Goal: Task Accomplishment & Management: Use online tool/utility

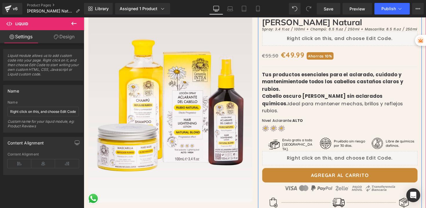
scroll to position [135, 0]
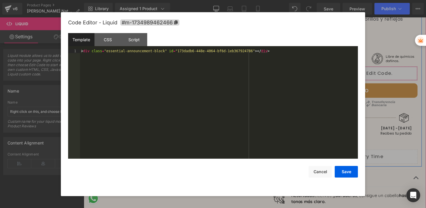
click at [350, 68] on div "Liquid" at bounding box center [346, 75] width 159 height 14
drag, startPoint x: 288, startPoint y: 49, endPoint x: 79, endPoint y: 50, distance: 209.0
click at [79, 50] on pre "1 < div class = "essential-announcement-block" id = "173dadb6-448e-4064-bf6d-1e…" at bounding box center [213, 104] width 290 height 110
click at [340, 171] on button "Save" at bounding box center [346, 172] width 23 height 12
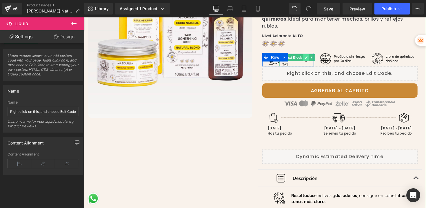
click at [310, 57] on icon at bounding box center [311, 58] width 3 height 3
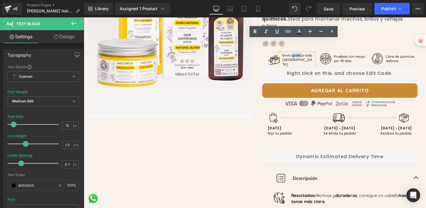
drag, startPoint x: 305, startPoint y: 42, endPoint x: 295, endPoint y: 43, distance: 10.5
click at [295, 54] on span "Envío gratis a toda [GEOGRAPHIC_DATA]." at bounding box center [302, 60] width 31 height 13
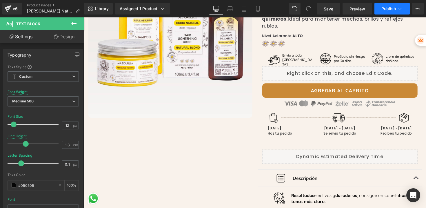
click at [394, 11] on span "Publish" at bounding box center [389, 8] width 14 height 5
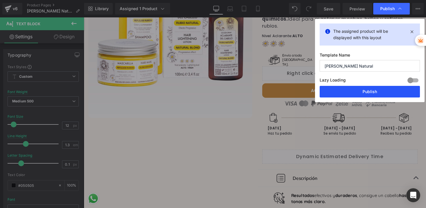
click at [367, 88] on button "Publish" at bounding box center [370, 92] width 100 height 12
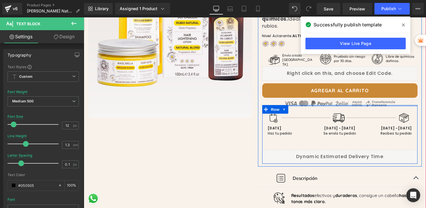
click at [374, 107] on div at bounding box center [346, 107] width 159 height 1
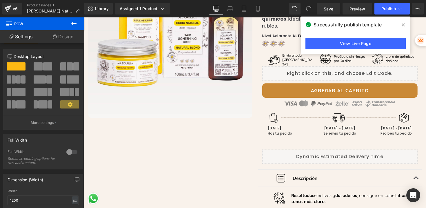
click at [404, 24] on icon at bounding box center [403, 25] width 3 height 5
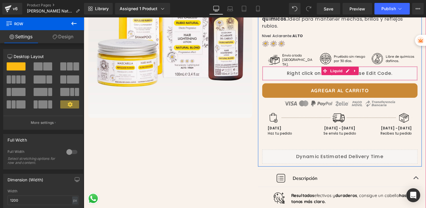
click at [311, 68] on div "Liquid" at bounding box center [346, 75] width 159 height 14
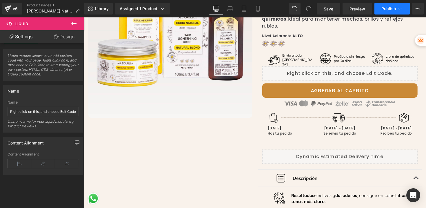
click at [388, 6] on span "Publish" at bounding box center [389, 8] width 14 height 5
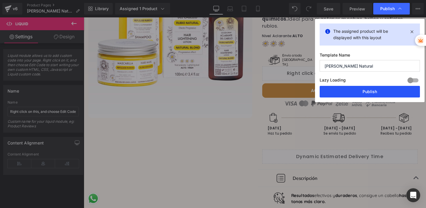
click at [369, 90] on button "Publish" at bounding box center [370, 92] width 100 height 12
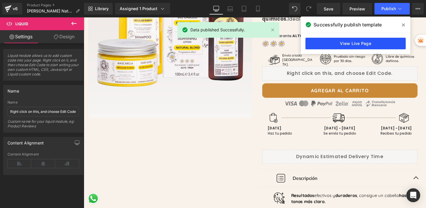
click at [358, 45] on link "View Live Page" at bounding box center [356, 44] width 100 height 12
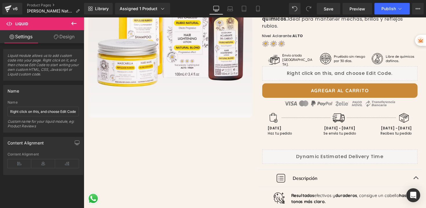
click at [137, 15] on div "Library Assigned 1 Product Product Preview Kit Aclarante Rubio Natural Manage a…" at bounding box center [255, 8] width 342 height 17
click at [139, 13] on link "Assigned 1 Product" at bounding box center [142, 9] width 55 height 12
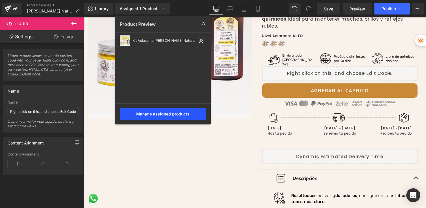
click at [190, 114] on div "Manage assigned products" at bounding box center [163, 114] width 86 height 12
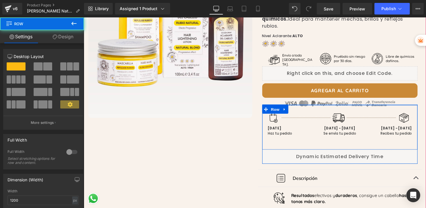
drag, startPoint x: 293, startPoint y: 130, endPoint x: 219, endPoint y: 226, distance: 121.0
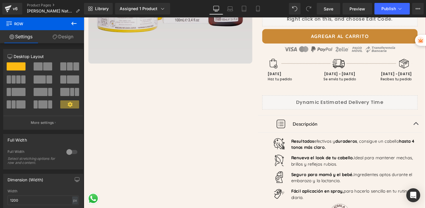
scroll to position [190, 0]
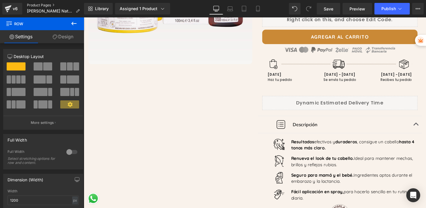
click at [48, 6] on link "Product Pages" at bounding box center [55, 5] width 57 height 5
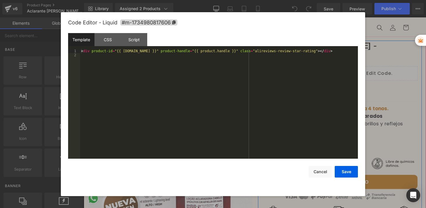
click at [350, 68] on div "Liquid" at bounding box center [346, 75] width 159 height 14
click at [322, 172] on button "Cancel" at bounding box center [320, 172] width 23 height 12
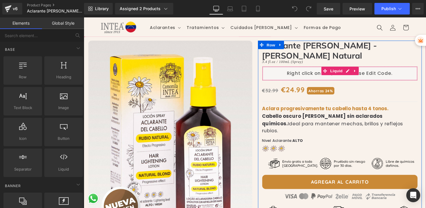
click at [360, 70] on icon at bounding box center [362, 72] width 4 height 4
click at [357, 70] on icon at bounding box center [358, 72] width 4 height 4
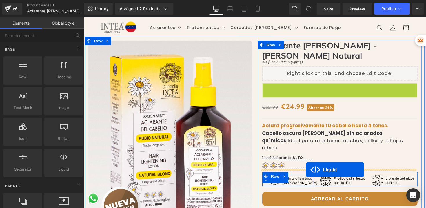
drag, startPoint x: 323, startPoint y: 110, endPoint x: 312, endPoint y: 173, distance: 64.7
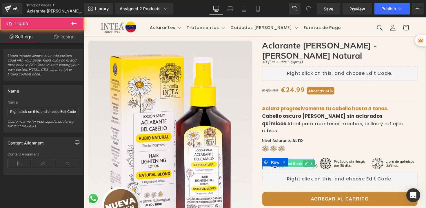
click at [303, 164] on span "Text Block" at bounding box center [298, 167] width 19 height 7
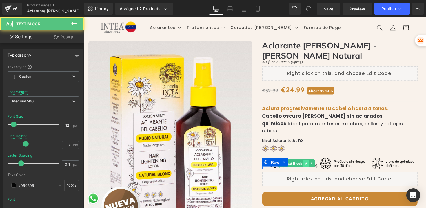
click at [310, 165] on icon at bounding box center [311, 166] width 3 height 3
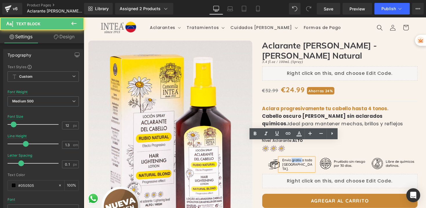
drag, startPoint x: 305, startPoint y: 147, endPoint x: 295, endPoint y: 147, distance: 10.4
click at [295, 161] on span "Envío gratis a toda [GEOGRAPHIC_DATA]." at bounding box center [302, 167] width 31 height 13
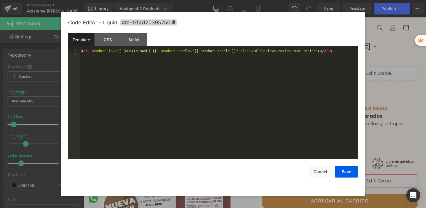
click at [353, 178] on div "Liquid" at bounding box center [346, 185] width 159 height 14
click at [172, 52] on div "< div product-id = "{{ product.id }}" product-handle = "{{ product.handle }}" c…" at bounding box center [219, 108] width 278 height 118
click at [349, 172] on button "Save" at bounding box center [346, 172] width 23 height 12
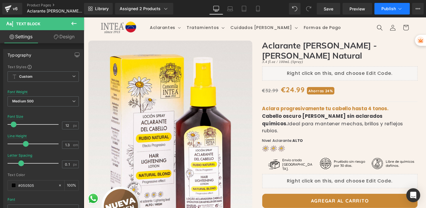
click at [388, 8] on span "Publish" at bounding box center [389, 8] width 14 height 5
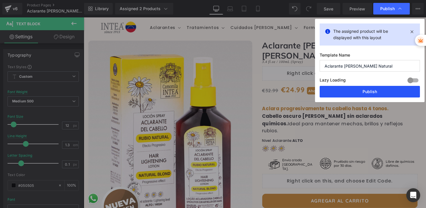
click at [369, 88] on button "Publish" at bounding box center [370, 92] width 100 height 12
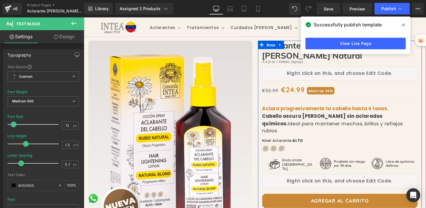
click at [351, 178] on div "Liquid" at bounding box center [346, 185] width 159 height 14
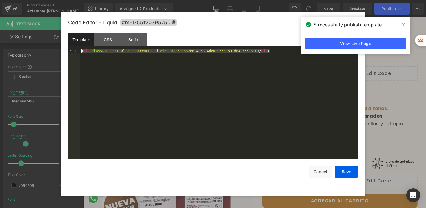
drag, startPoint x: 274, startPoint y: 54, endPoint x: 78, endPoint y: 51, distance: 195.7
click at [78, 51] on pre "1 < div class = "essential-announcement-block" id = "30d8326d-4958-4de0-935c-39…" at bounding box center [213, 104] width 290 height 110
click at [327, 170] on button "Cancel" at bounding box center [320, 172] width 23 height 12
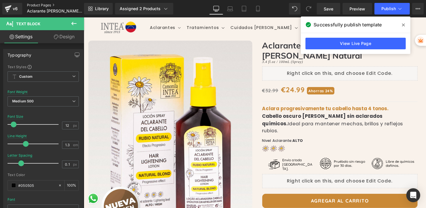
click at [44, 4] on link "Product Pages" at bounding box center [60, 5] width 67 height 5
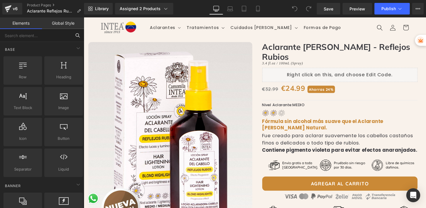
click at [47, 37] on input "text" at bounding box center [35, 35] width 71 height 13
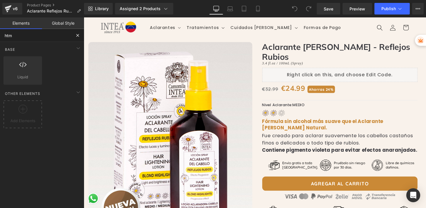
type input "html"
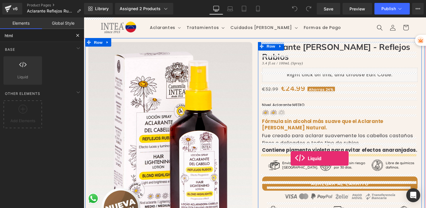
drag, startPoint x: 107, startPoint y: 83, endPoint x: 296, endPoint y: 162, distance: 204.5
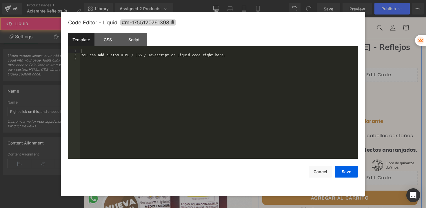
drag, startPoint x: 353, startPoint y: 161, endPoint x: 250, endPoint y: 149, distance: 104.0
click at [353, 175] on div "Liquid" at bounding box center [346, 182] width 159 height 14
click at [140, 90] on div "You can add custom HTML / CSS / Javascript or Liquid code right here." at bounding box center [219, 108] width 278 height 118
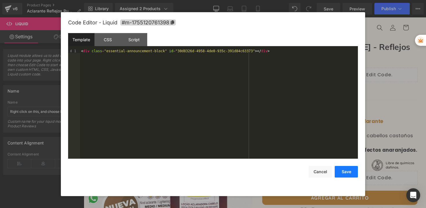
click at [345, 171] on button "Save" at bounding box center [346, 172] width 23 height 12
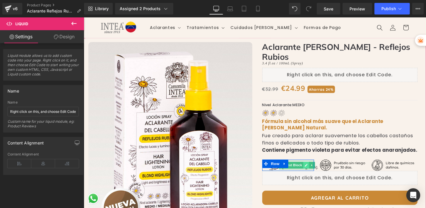
click at [308, 165] on link at bounding box center [311, 168] width 6 height 7
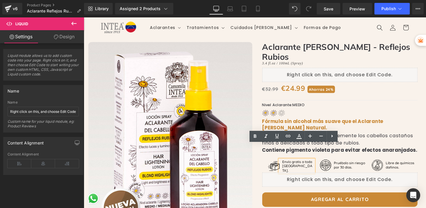
click at [306, 163] on p "Envío gratis a toda [GEOGRAPHIC_DATA]." at bounding box center [303, 170] width 32 height 14
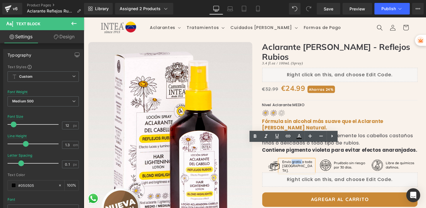
drag, startPoint x: 305, startPoint y: 150, endPoint x: 295, endPoint y: 150, distance: 10.2
click at [295, 163] on span "Envío gratis a toda Venezuela." at bounding box center [302, 169] width 31 height 13
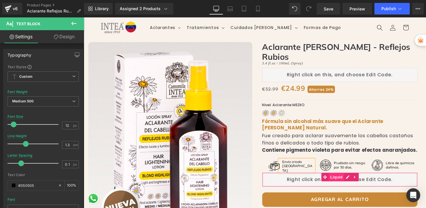
click at [345, 177] on span "Liquid" at bounding box center [343, 181] width 16 height 9
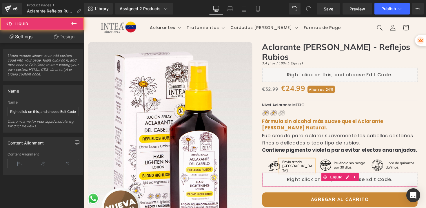
click at [66, 36] on link "Design" at bounding box center [64, 36] width 42 height 13
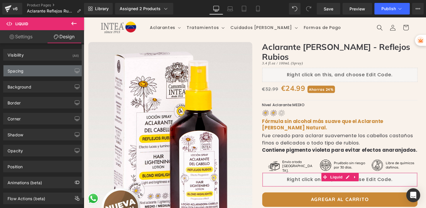
click at [25, 72] on div "Spacing" at bounding box center [42, 70] width 79 height 11
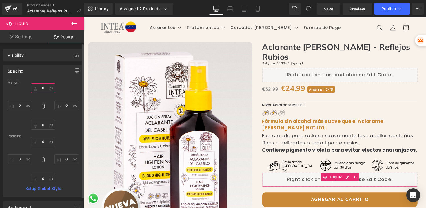
click at [42, 91] on input "0" at bounding box center [43, 88] width 24 height 10
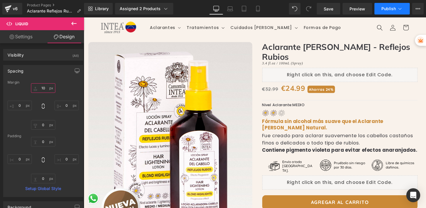
type input "10"
click at [390, 12] on button "Publish" at bounding box center [392, 9] width 35 height 12
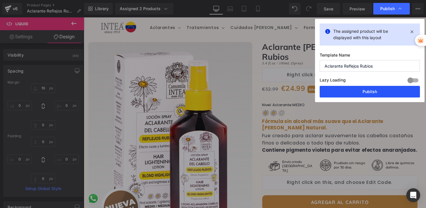
click at [369, 90] on button "Publish" at bounding box center [370, 92] width 100 height 12
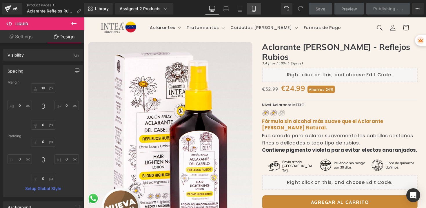
click at [255, 10] on icon at bounding box center [254, 9] width 6 height 6
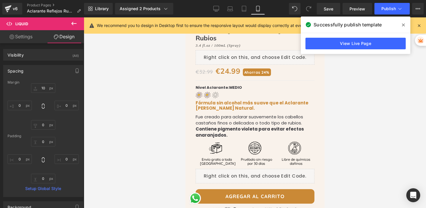
click at [405, 24] on span at bounding box center [403, 24] width 9 height 9
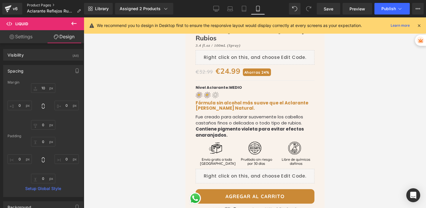
click at [46, 5] on link "Product Pages" at bounding box center [56, 5] width 59 height 5
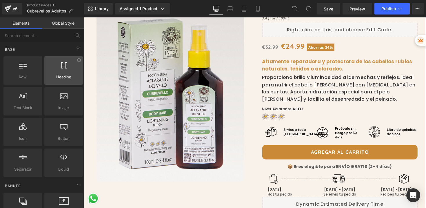
scroll to position [49, 0]
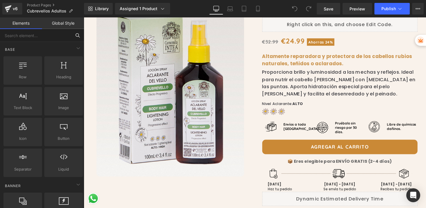
click at [35, 38] on input "text" at bounding box center [35, 35] width 71 height 13
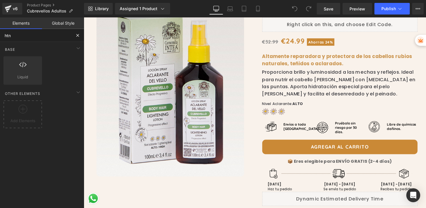
type input "htnl"
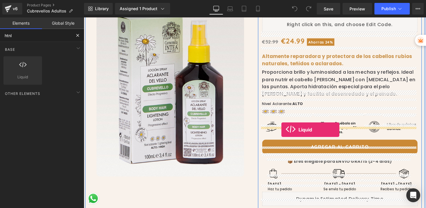
drag, startPoint x: 102, startPoint y: 88, endPoint x: 286, endPoint y: 132, distance: 189.9
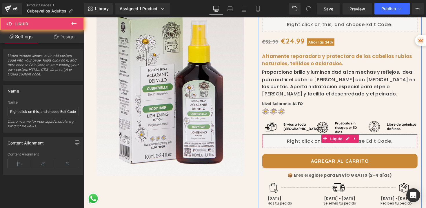
click at [299, 141] on div "Liquid" at bounding box center [346, 144] width 159 height 14
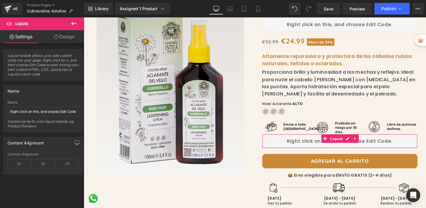
click at [72, 38] on link "Design" at bounding box center [64, 36] width 42 height 13
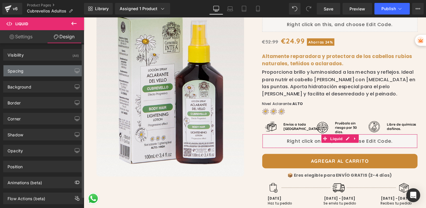
click at [28, 74] on div "Spacing" at bounding box center [42, 70] width 79 height 11
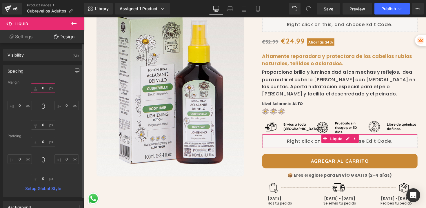
click at [38, 88] on input "0" at bounding box center [43, 88] width 24 height 10
type input "10"
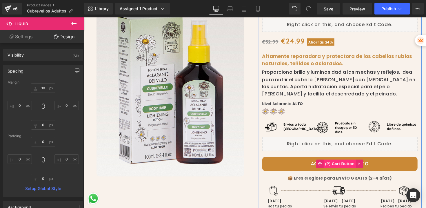
click at [337, 163] on span "(P) Cart Button" at bounding box center [346, 167] width 33 height 9
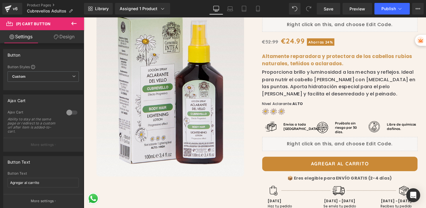
click at [64, 38] on link "Design" at bounding box center [64, 36] width 42 height 13
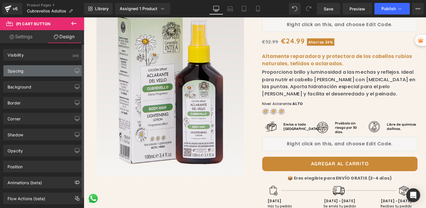
click at [23, 69] on div "Spacing" at bounding box center [16, 69] width 16 height 8
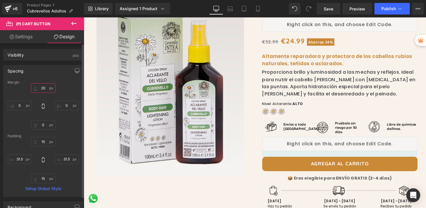
click at [42, 90] on input "20" at bounding box center [43, 88] width 24 height 10
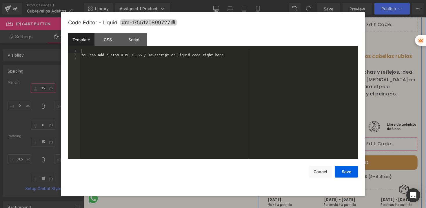
click at [350, 140] on div "Liquid" at bounding box center [346, 147] width 159 height 14
type input "15"
click at [232, 62] on div "You can add custom HTML / CSS / Javascript or Liquid code right here." at bounding box center [219, 108] width 278 height 118
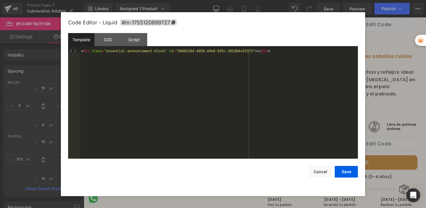
click at [347, 177] on div "Code Editor - Liquid #m-1755120899727 Template CSS Script Data 1 < div class = …" at bounding box center [213, 104] width 290 height 184
click at [345, 173] on button "Save" at bounding box center [346, 172] width 23 height 12
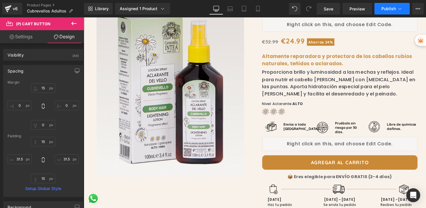
click at [392, 7] on span "Publish" at bounding box center [389, 8] width 14 height 5
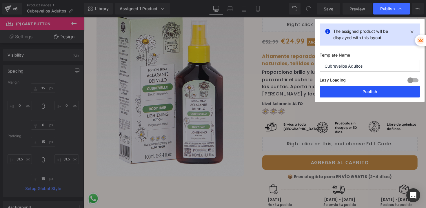
click at [368, 93] on button "Publish" at bounding box center [370, 92] width 100 height 12
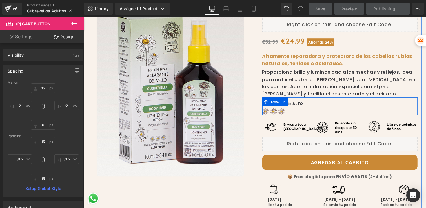
scroll to position [99, 0]
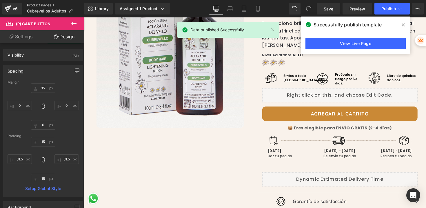
click at [45, 5] on link "Product Pages" at bounding box center [55, 5] width 57 height 5
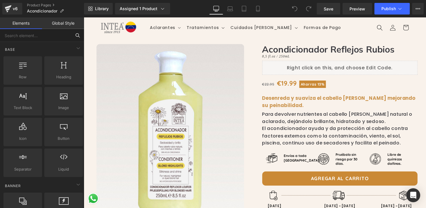
click at [35, 37] on input "text" at bounding box center [35, 35] width 71 height 13
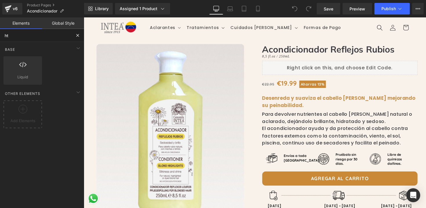
type input "htl"
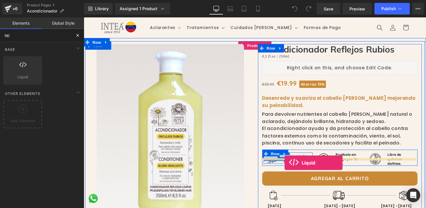
drag, startPoint x: 108, startPoint y: 84, endPoint x: 290, endPoint y: 166, distance: 199.0
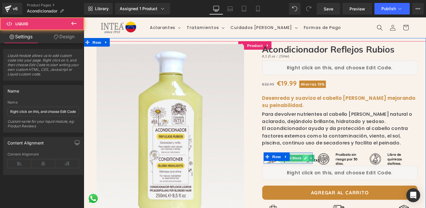
click at [309, 160] on icon at bounding box center [310, 161] width 3 height 3
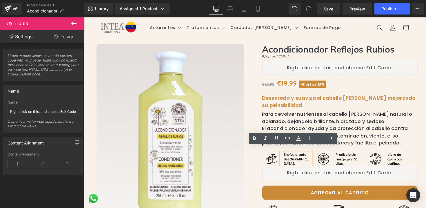
click at [354, 169] on div "Liquid" at bounding box center [346, 176] width 159 height 14
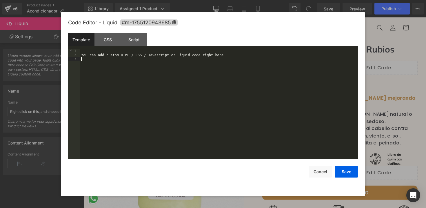
click at [203, 61] on div "You can add custom HTML / CSS / Javascript or Liquid code right here." at bounding box center [219, 108] width 278 height 118
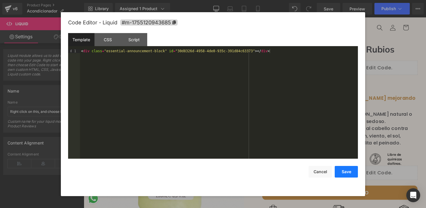
click at [343, 170] on button "Save" at bounding box center [346, 172] width 23 height 12
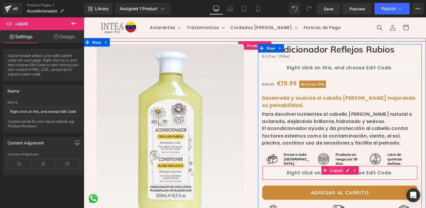
click at [336, 170] on span "Liquid" at bounding box center [343, 174] width 16 height 9
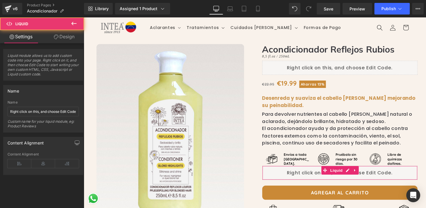
click at [66, 37] on link "Design" at bounding box center [64, 36] width 42 height 13
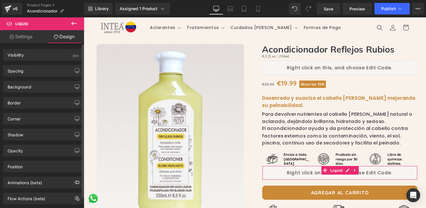
drag, startPoint x: 19, startPoint y: 74, endPoint x: 22, endPoint y: 76, distance: 4.3
click at [19, 74] on div "Spacing" at bounding box center [42, 70] width 79 height 11
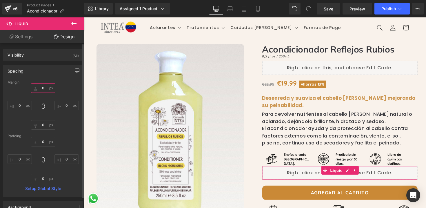
click at [44, 88] on input "0" at bounding box center [43, 88] width 24 height 10
type input "10"
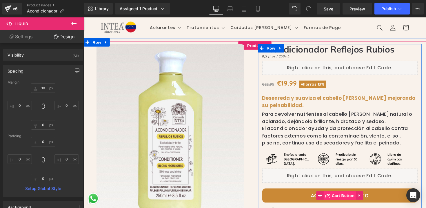
click at [342, 195] on span "(P) Cart Button" at bounding box center [346, 199] width 33 height 9
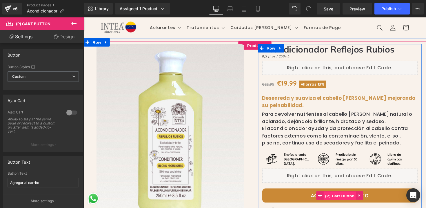
click at [348, 196] on span "(P) Cart Button" at bounding box center [346, 200] width 33 height 9
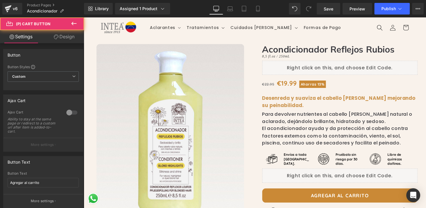
click at [65, 38] on link "Design" at bounding box center [64, 36] width 42 height 13
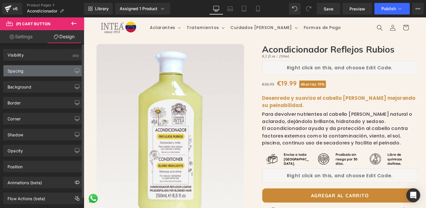
type input "20"
type input "0"
type input "15"
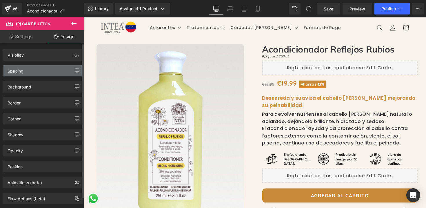
type input "31.5"
type input "15"
type input "31.5"
click at [22, 71] on div "Spacing" at bounding box center [16, 69] width 16 height 8
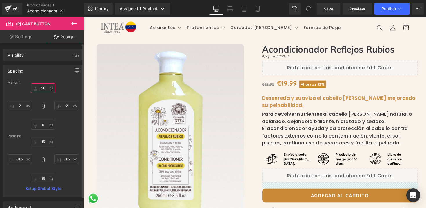
click at [41, 87] on input "20" at bounding box center [43, 88] width 24 height 10
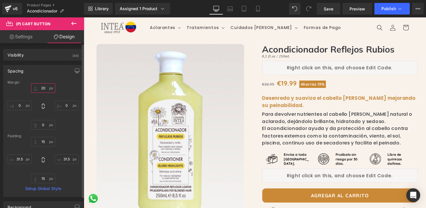
click at [41, 87] on input "20" at bounding box center [43, 88] width 24 height 10
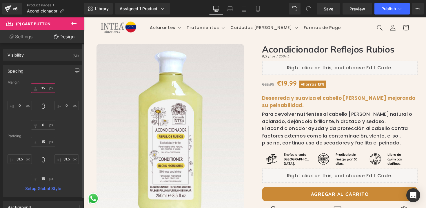
type input "15"
click at [61, 91] on div "15 15 0px 0 0px 0 0px 0" at bounding box center [43, 106] width 71 height 46
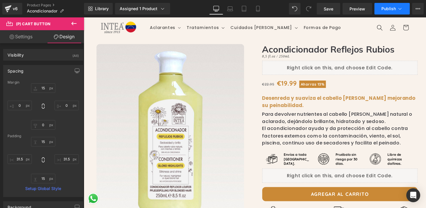
click at [384, 11] on button "Publish" at bounding box center [392, 9] width 35 height 12
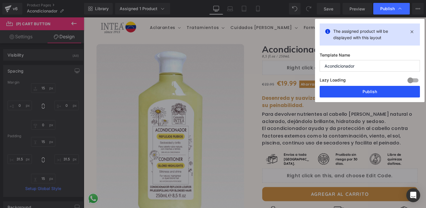
click at [358, 95] on button "Publish" at bounding box center [370, 92] width 100 height 12
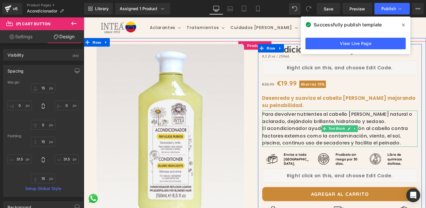
click at [308, 139] on div "El acondicionador ayuda y da protección al cabello contra factores externos com…" at bounding box center [346, 139] width 159 height 22
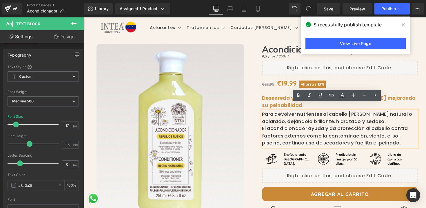
click at [277, 94] on div "Acondicionador Reflejos Rubios Heading 8,5 fl.oz / 250mL Heading Liquid Image S…" at bounding box center [346, 154] width 168 height 218
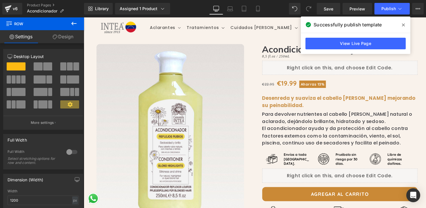
click at [403, 25] on icon at bounding box center [403, 25] width 3 height 5
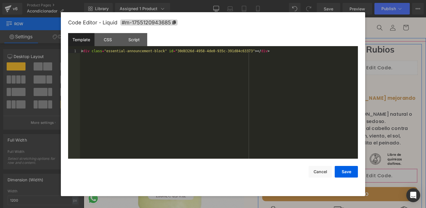
click at [350, 172] on div "Liquid" at bounding box center [346, 179] width 159 height 14
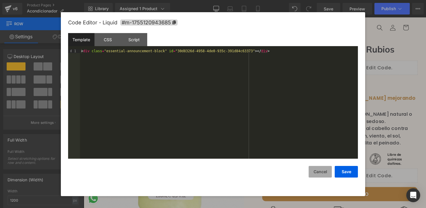
click at [325, 172] on button "Cancel" at bounding box center [320, 172] width 23 height 12
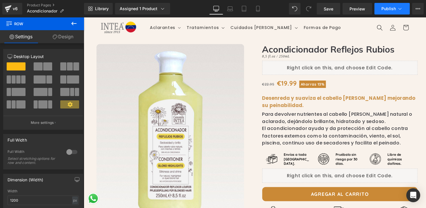
click at [391, 6] on button "Publish" at bounding box center [392, 9] width 35 height 12
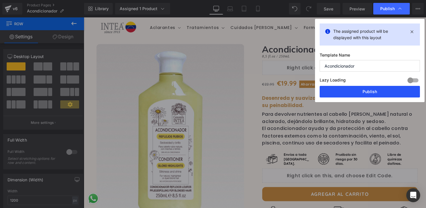
click at [360, 90] on button "Publish" at bounding box center [370, 92] width 100 height 12
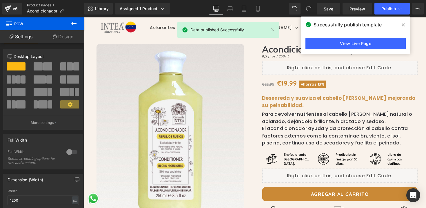
click at [49, 6] on link "Product Pages" at bounding box center [55, 5] width 57 height 5
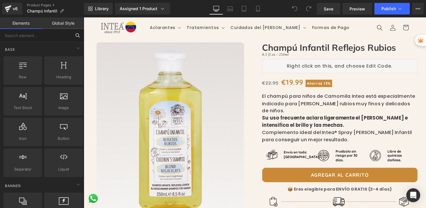
click at [33, 37] on input "text" at bounding box center [35, 35] width 71 height 13
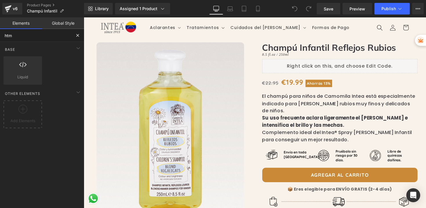
type input "html"
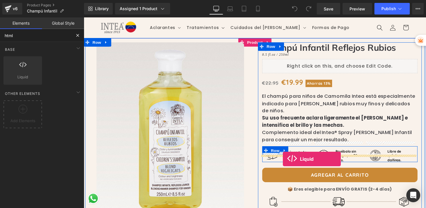
drag, startPoint x: 113, startPoint y: 88, endPoint x: 288, endPoint y: 162, distance: 189.8
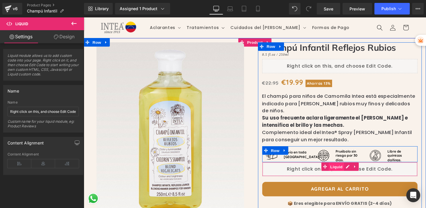
click at [335, 166] on span "Liquid" at bounding box center [343, 170] width 16 height 9
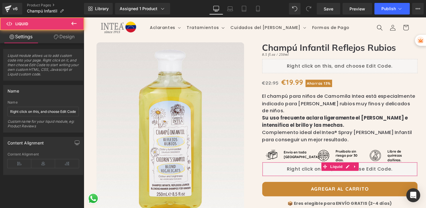
click at [66, 37] on link "Design" at bounding box center [64, 36] width 42 height 13
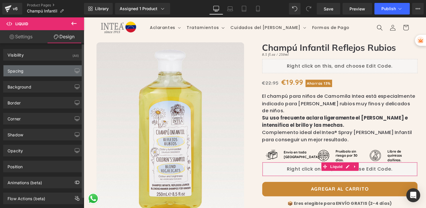
click at [16, 70] on div "Spacing" at bounding box center [16, 69] width 16 height 8
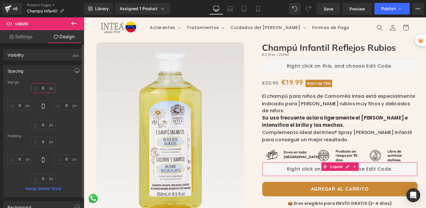
click at [45, 91] on input "0" at bounding box center [43, 88] width 24 height 10
type input "10"
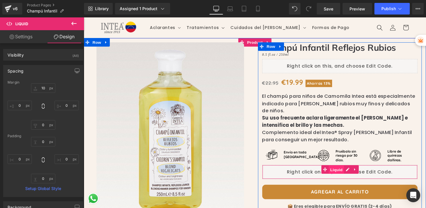
click at [339, 169] on span "Liquid" at bounding box center [343, 173] width 16 height 9
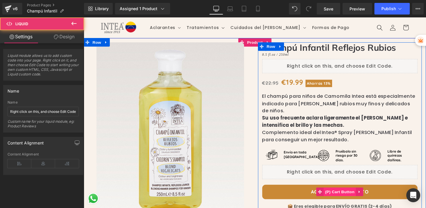
click at [347, 192] on span "(P) Cart Button" at bounding box center [346, 196] width 33 height 9
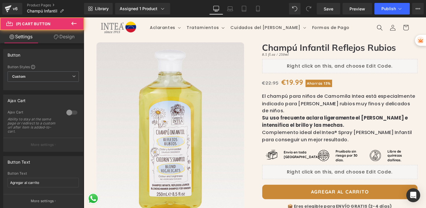
click at [63, 38] on link "Design" at bounding box center [64, 36] width 42 height 13
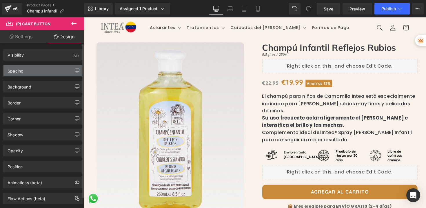
click at [32, 72] on div "Spacing" at bounding box center [42, 70] width 79 height 11
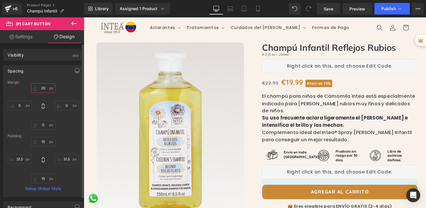
click at [42, 88] on input "20" at bounding box center [43, 88] width 24 height 10
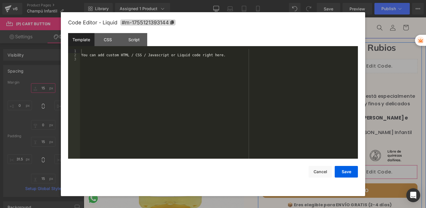
click at [351, 168] on div "Liquid" at bounding box center [346, 175] width 159 height 14
click at [142, 58] on div "You can add custom HTML / CSS / Javascript or Liquid code right here." at bounding box center [219, 108] width 278 height 118
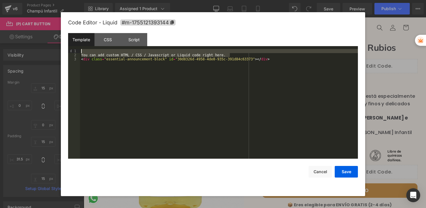
drag, startPoint x: 232, startPoint y: 56, endPoint x: 88, endPoint y: 49, distance: 144.6
click at [88, 49] on div "You can add custom HTML / CSS / Javascript or Liquid code right here. < div cla…" at bounding box center [219, 108] width 278 height 118
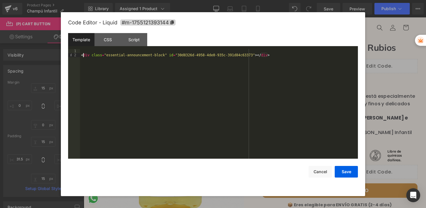
click at [83, 57] on div "< div class = "essential-announcement-block" id = "30d8326d-4958-4de0-935c-391d…" at bounding box center [219, 108] width 278 height 118
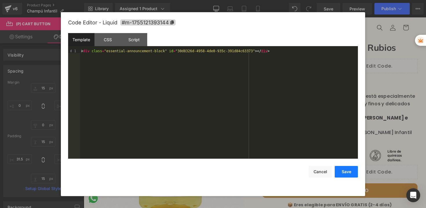
click at [340, 170] on button "Save" at bounding box center [346, 172] width 23 height 12
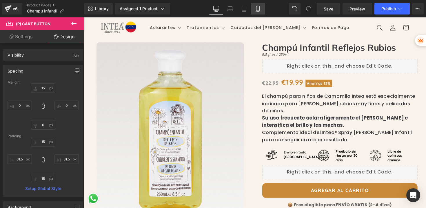
click at [257, 10] on icon at bounding box center [257, 10] width 3 height 0
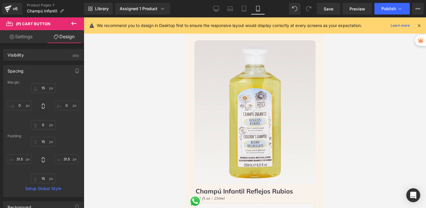
type input "15"
type input "0"
type input "15"
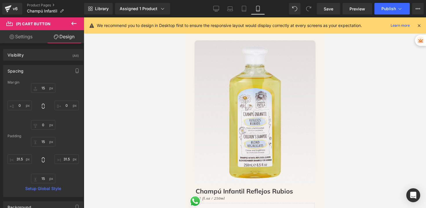
type input "31.5"
type input "15"
type input "31.5"
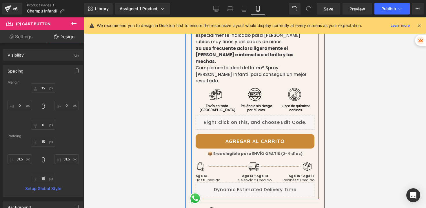
scroll to position [156, 0]
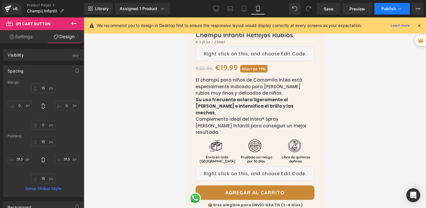
click at [384, 6] on button "Publish" at bounding box center [392, 9] width 35 height 12
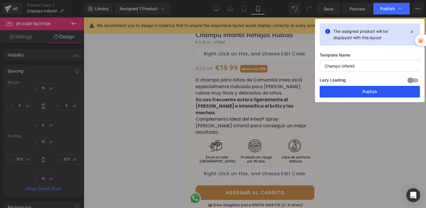
click at [366, 94] on button "Publish" at bounding box center [370, 92] width 100 height 12
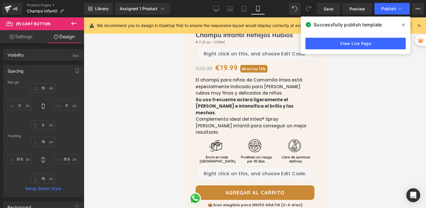
click at [405, 23] on span at bounding box center [403, 24] width 9 height 9
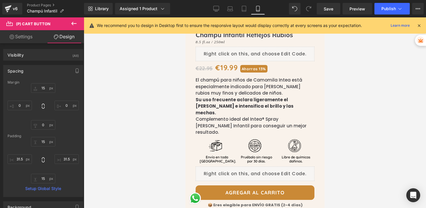
click at [417, 24] on icon at bounding box center [419, 25] width 5 height 5
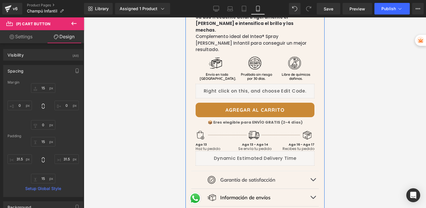
scroll to position [239, 0]
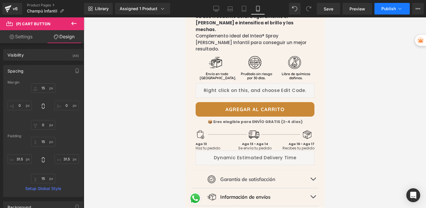
click at [379, 10] on button "Publish" at bounding box center [392, 9] width 35 height 12
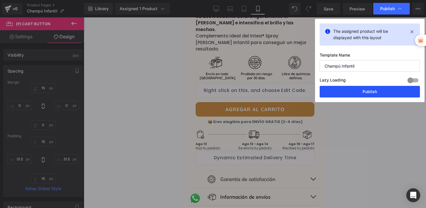
click at [355, 96] on button "Publish" at bounding box center [370, 92] width 100 height 12
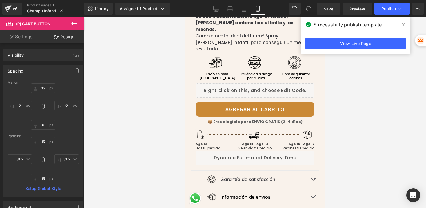
click at [405, 26] on span at bounding box center [403, 24] width 9 height 9
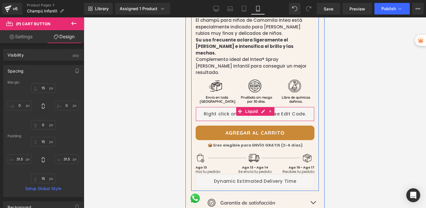
scroll to position [326, 0]
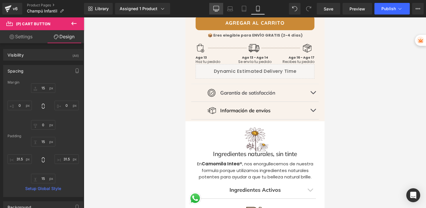
click at [217, 10] on icon at bounding box center [217, 10] width 6 height 0
type input "15"
type input "0"
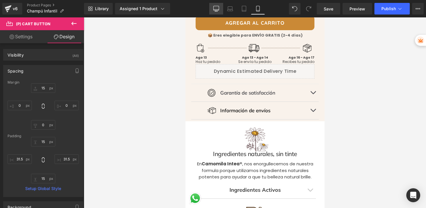
type input "15"
type input "31.5"
type input "15"
type input "31.5"
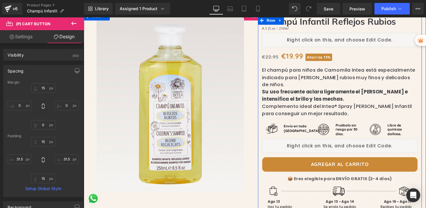
scroll to position [0, 0]
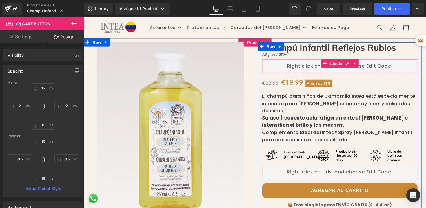
click at [312, 69] on div "Liquid" at bounding box center [346, 67] width 159 height 14
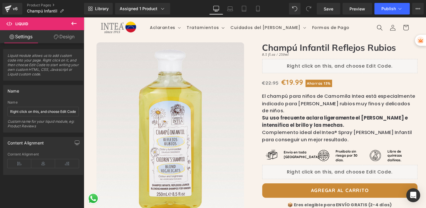
click at [75, 23] on icon at bounding box center [73, 23] width 5 height 3
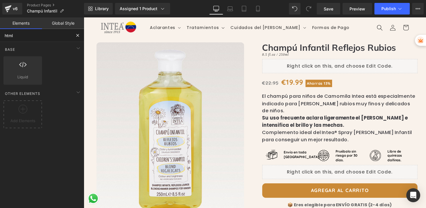
click at [26, 39] on input "html" at bounding box center [35, 35] width 71 height 13
drag, startPoint x: 13, startPoint y: 37, endPoint x: 0, endPoint y: 38, distance: 13.4
click at [0, 38] on input "html" at bounding box center [35, 35] width 71 height 13
type input "h"
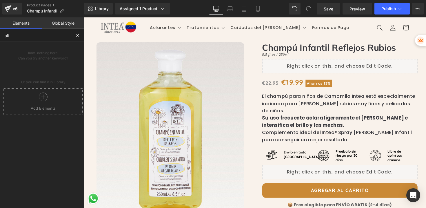
click at [36, 104] on div at bounding box center [43, 98] width 77 height 13
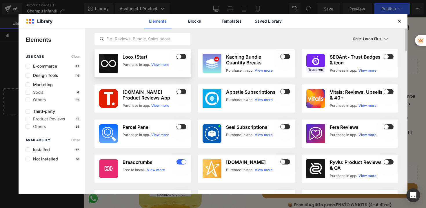
scroll to position [1, 0]
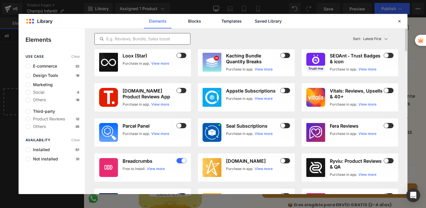
type input "ali"
click at [143, 41] on input "text" at bounding box center [142, 38] width 95 height 7
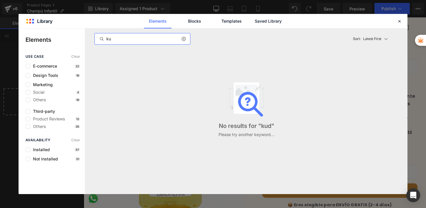
type input "k"
type input "ali reviews"
click at [400, 22] on icon at bounding box center [399, 21] width 5 height 5
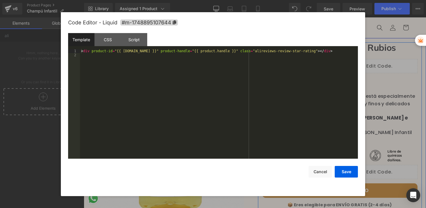
click at [353, 62] on link at bounding box center [353, 64] width 6 height 7
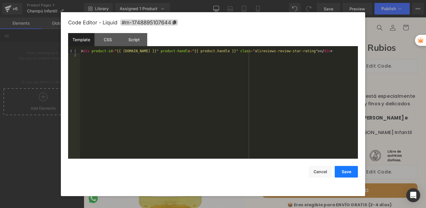
click at [341, 172] on button "Save" at bounding box center [346, 172] width 23 height 12
